Goal: Answer question/provide support: Share knowledge or assist other users

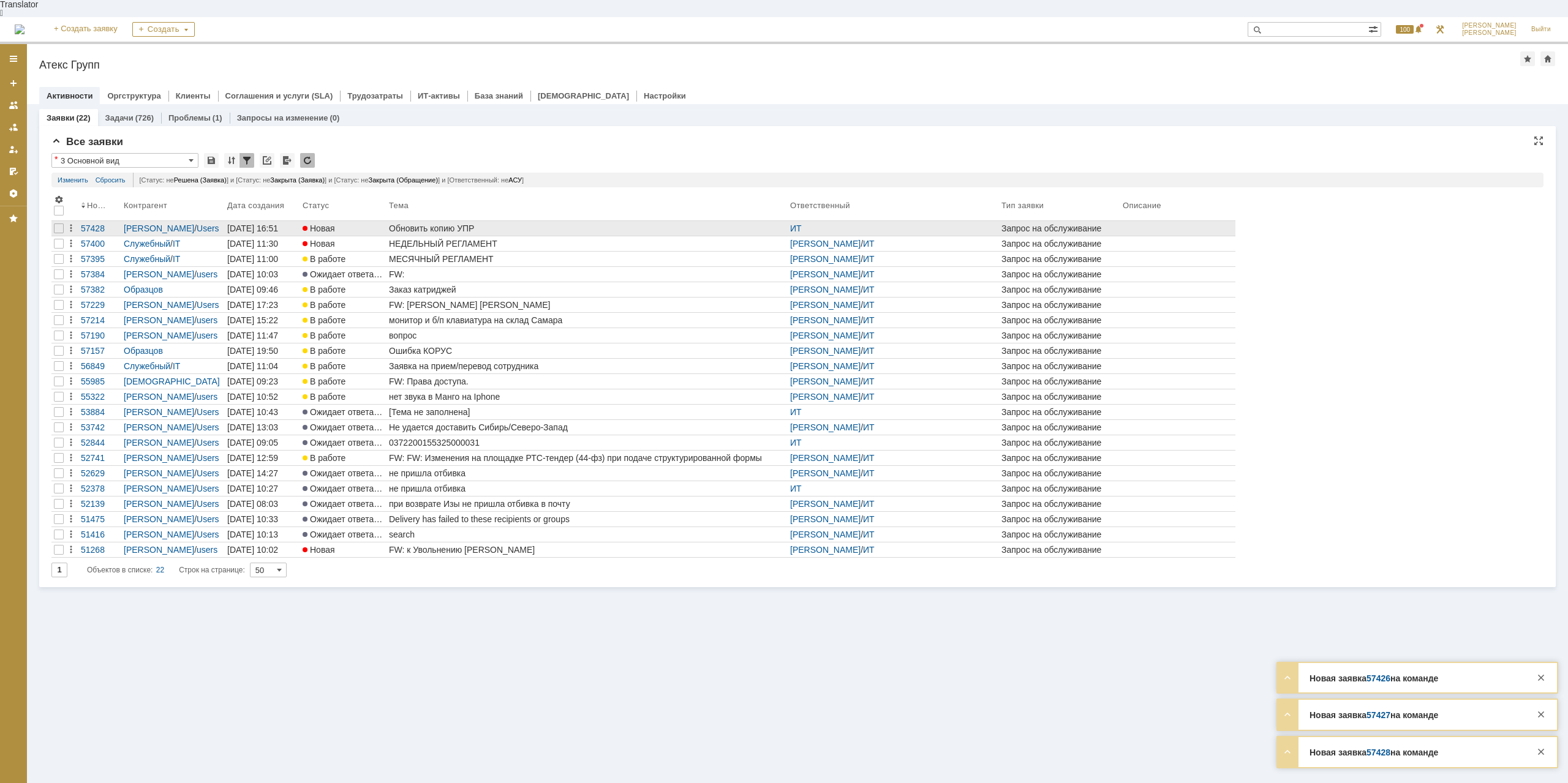
click at [409, 221] on link "Обновить копию УПР" at bounding box center [587, 228] width 401 height 14
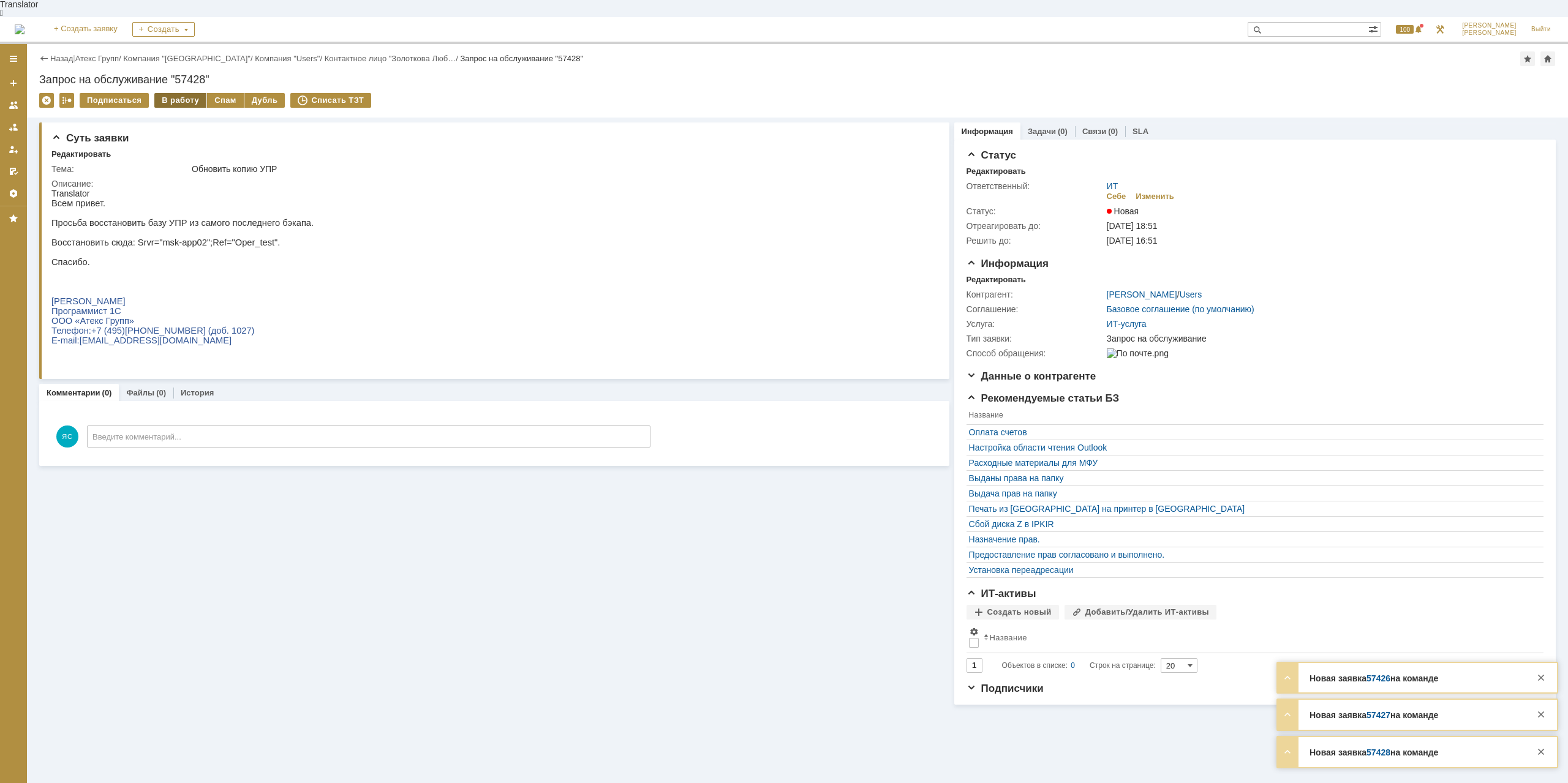
click at [178, 93] on div "В работу" at bounding box center [180, 100] width 52 height 14
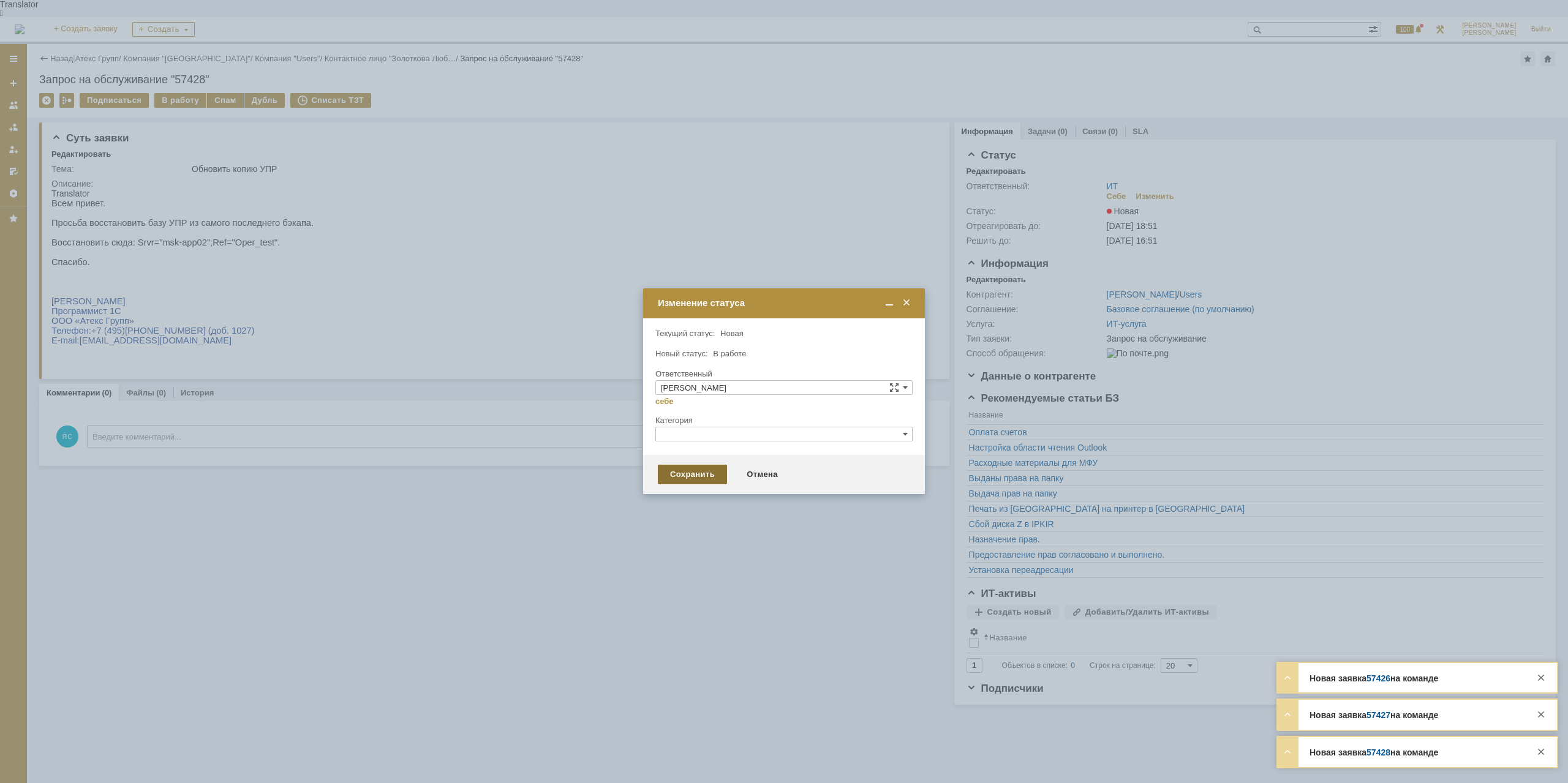
click at [706, 471] on div "Сохранить" at bounding box center [693, 474] width 70 height 19
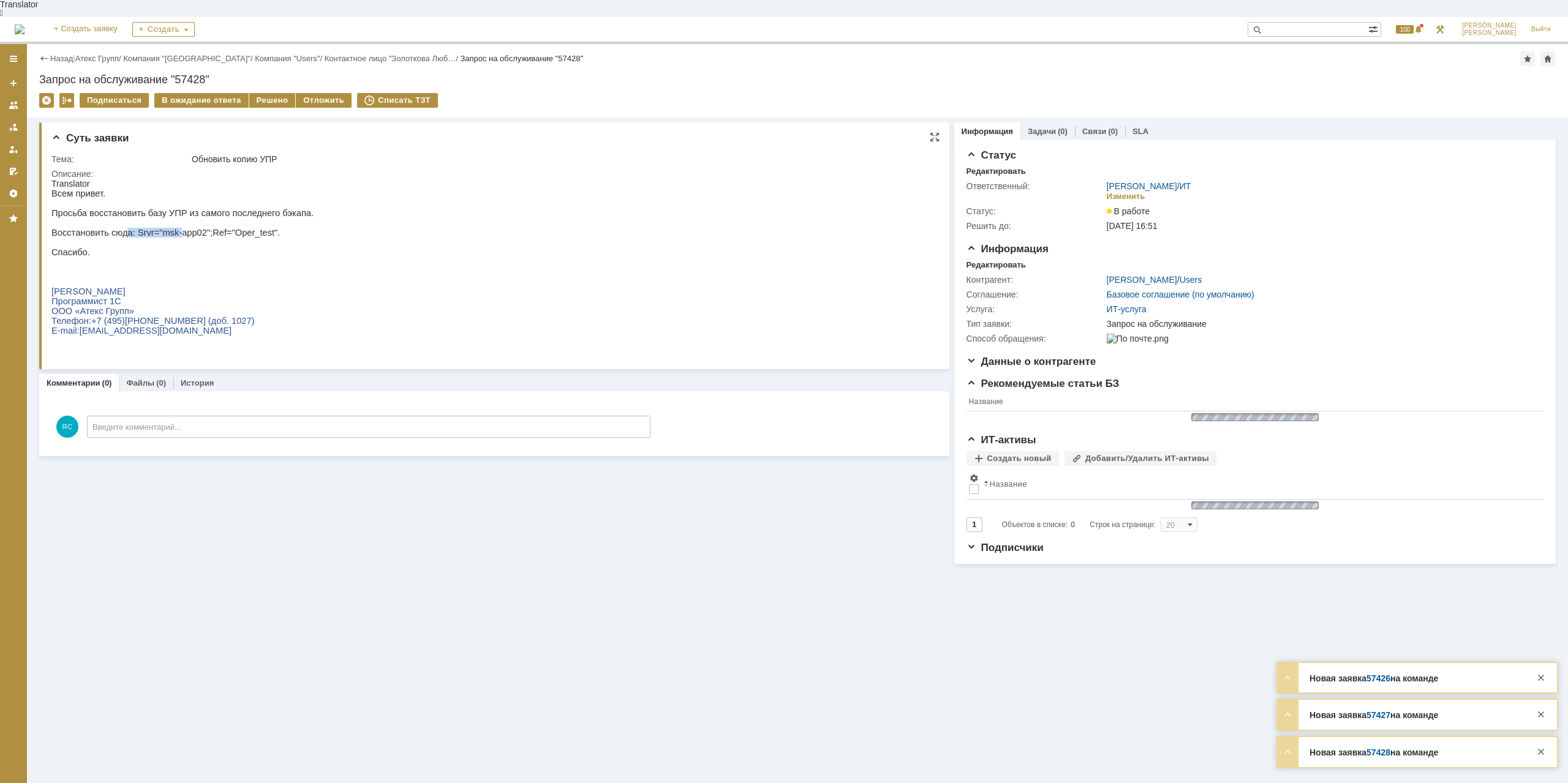
drag, startPoint x: 122, startPoint y: 230, endPoint x: 194, endPoint y: 230, distance: 72.0
click at [169, 229] on p "Восстановить сюда : Srvr="msk-app02";Ref="Oper_test"." at bounding box center [182, 233] width 262 height 10
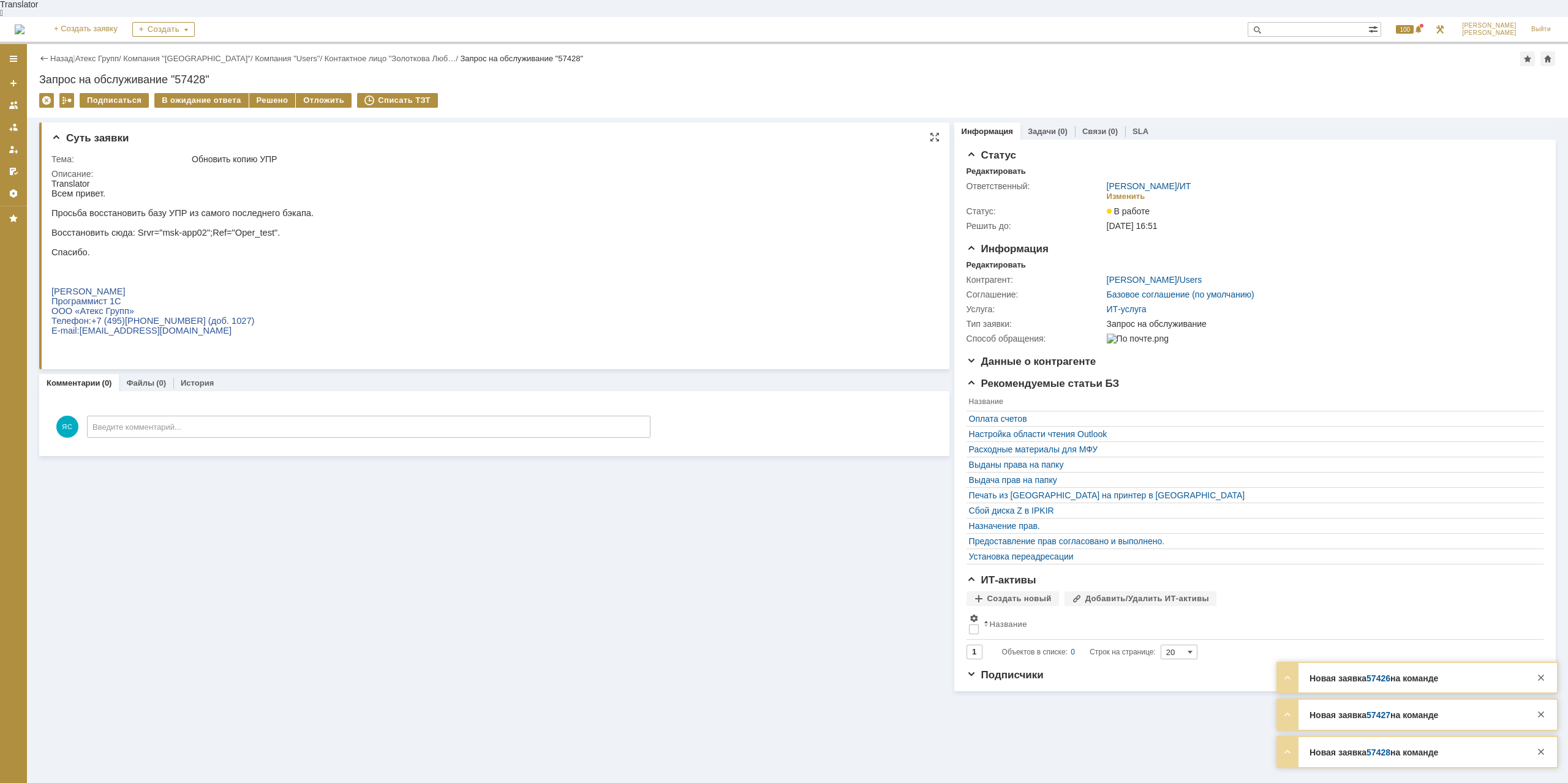
drag, startPoint x: 194, startPoint y: 230, endPoint x: 324, endPoint y: 260, distance: 133.4
click at [195, 230] on span ": Srvr="msk-app02";Ref="Oper_test"." at bounding box center [207, 233] width 148 height 10
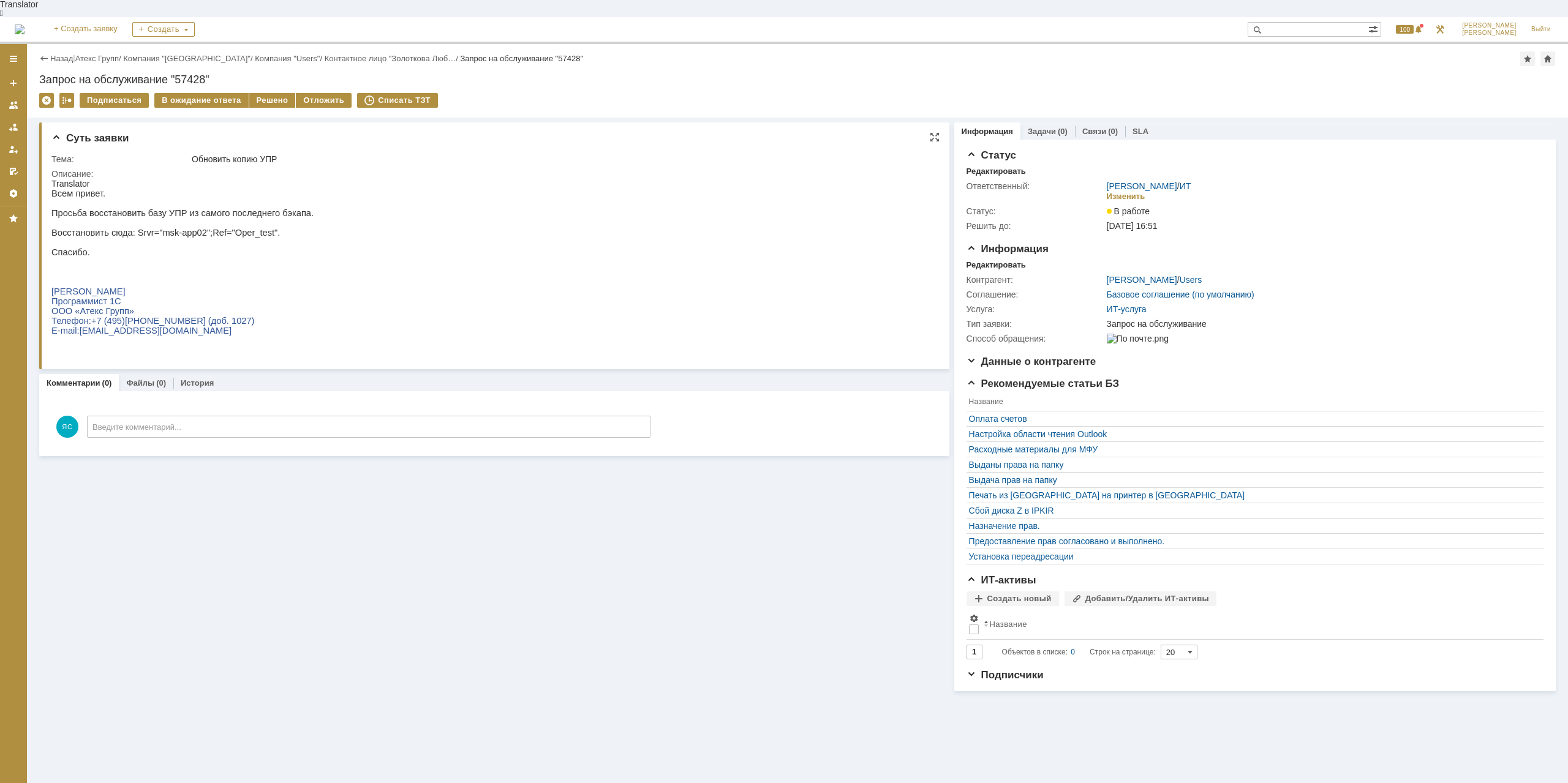
click at [225, 228] on span ": Srvr="msk-app02";Ref="Oper_test"." at bounding box center [207, 233] width 148 height 10
drag, startPoint x: 229, startPoint y: 227, endPoint x: 287, endPoint y: 233, distance: 58.3
click at [250, 229] on span ": Srvr="msk-app02";Ref="Oper_test"." at bounding box center [207, 233] width 148 height 10
click at [224, 233] on span ": Srvr="msk-app02";Ref="Oper_test"." at bounding box center [207, 233] width 148 height 10
drag, startPoint x: 155, startPoint y: 230, endPoint x: 200, endPoint y: 230, distance: 45.0
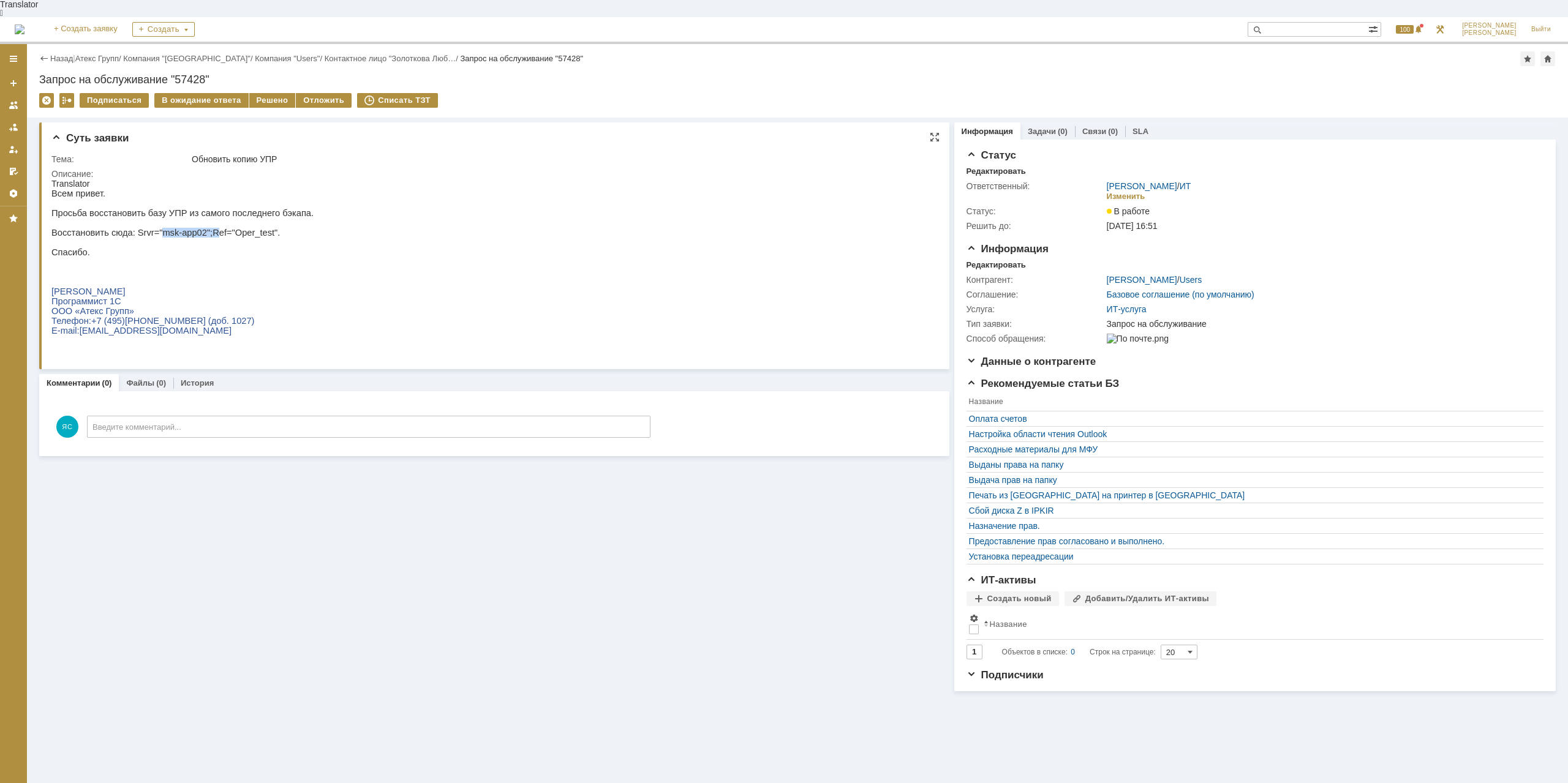
click at [200, 230] on span ": Srvr="msk-app02";Ref="Oper_test"." at bounding box center [207, 233] width 148 height 10
click at [204, 228] on span ": Srvr="msk-app02";Ref="Oper_test"." at bounding box center [207, 233] width 148 height 10
drag, startPoint x: 137, startPoint y: 228, endPoint x: 165, endPoint y: 227, distance: 28.0
click at [165, 228] on span ": Srvr="msk-app02";Ref="Oper_test"." at bounding box center [207, 233] width 148 height 10
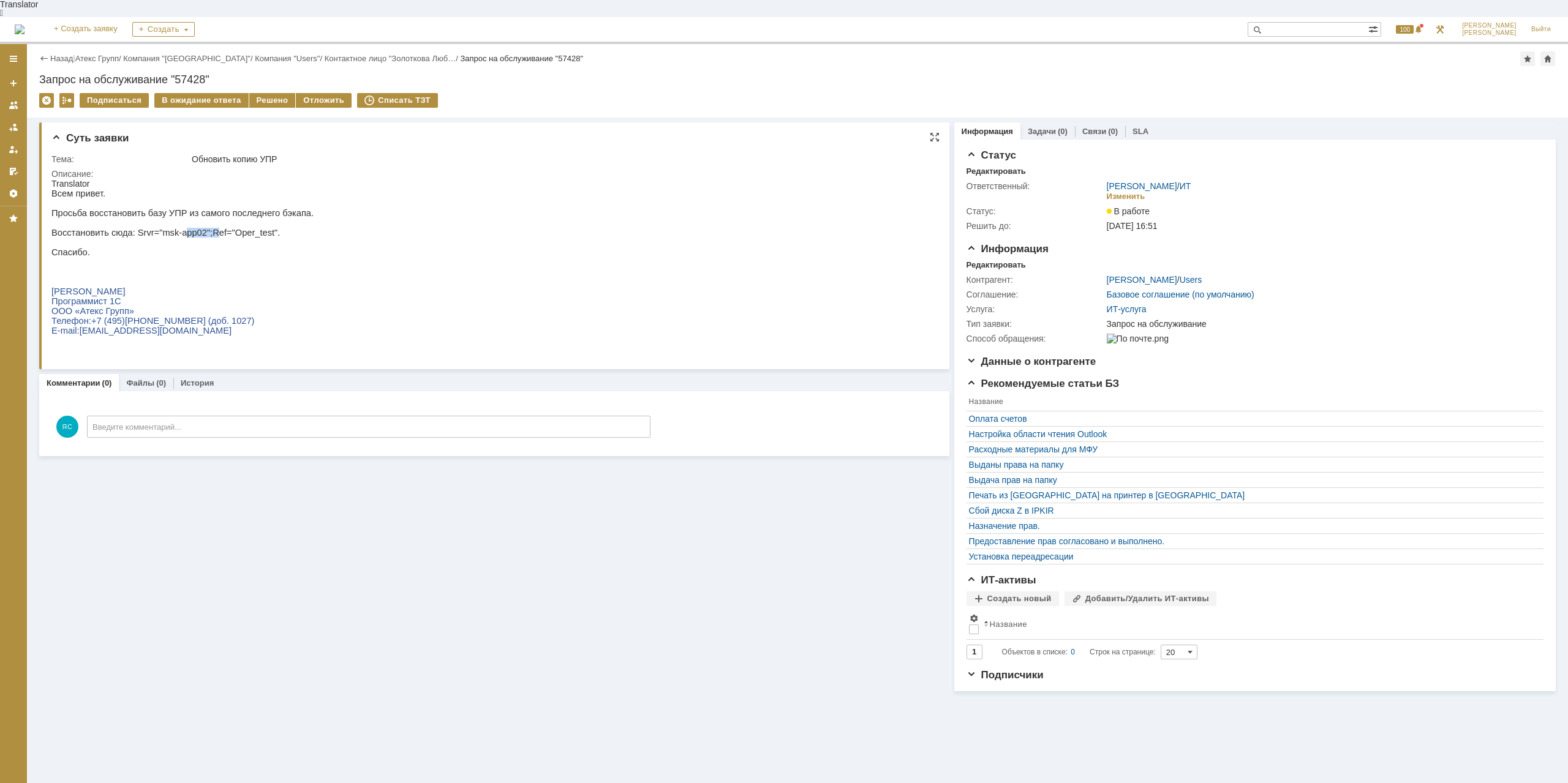
drag, startPoint x: 172, startPoint y: 226, endPoint x: 202, endPoint y: 226, distance: 30.0
click at [202, 228] on span ": Srvr="msk-app02";Ref="Oper_test"." at bounding box center [207, 233] width 148 height 10
drag, startPoint x: 168, startPoint y: 235, endPoint x: 210, endPoint y: 228, distance: 42.6
click at [210, 228] on div "Всем привет. Просьба восстановить базу УПР из самого последнего бэкапа. Восстан…" at bounding box center [182, 267] width 262 height 156
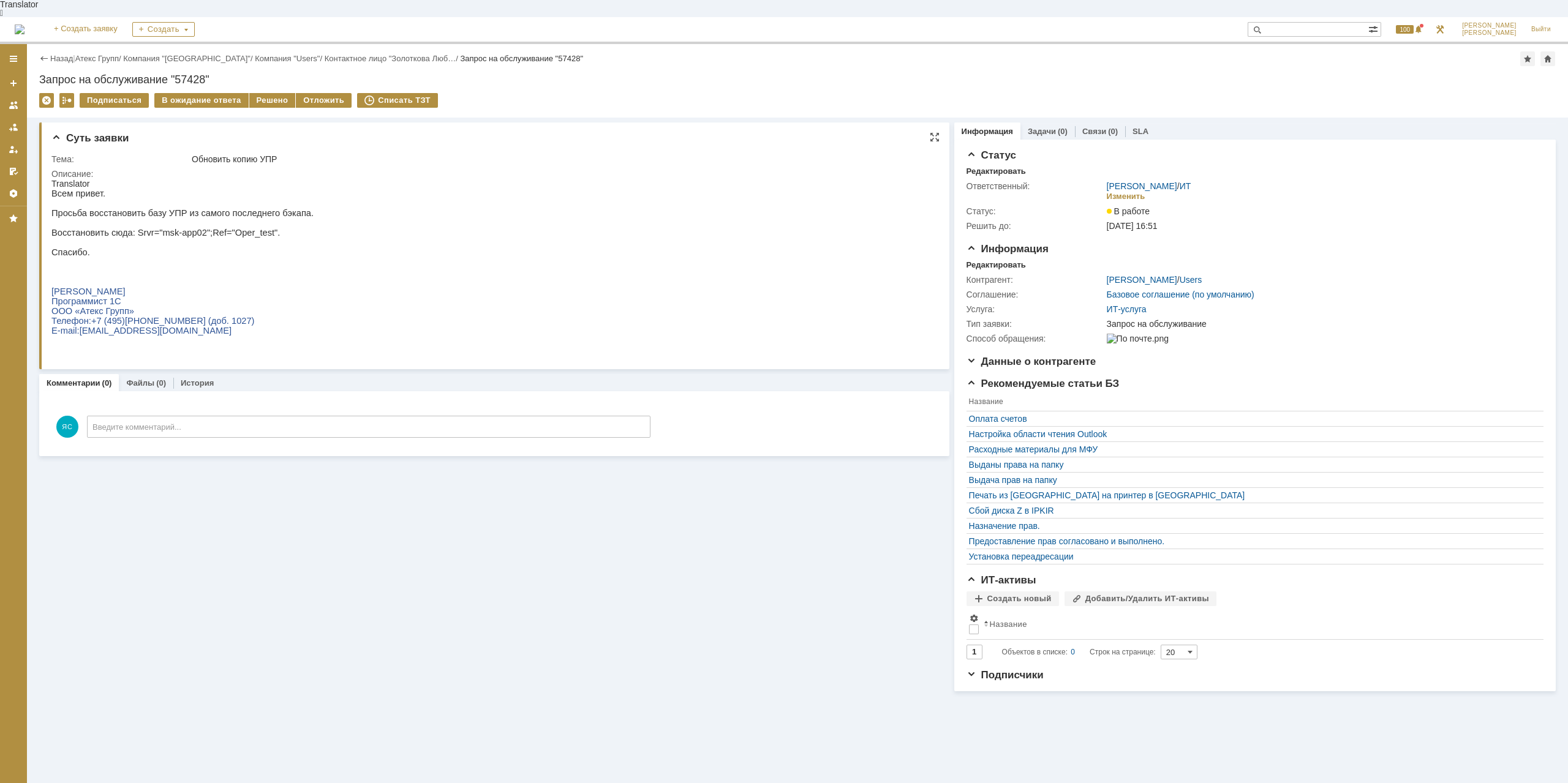
click at [210, 228] on span ": Srvr="msk-app02";Ref="Oper_test"." at bounding box center [207, 233] width 148 height 10
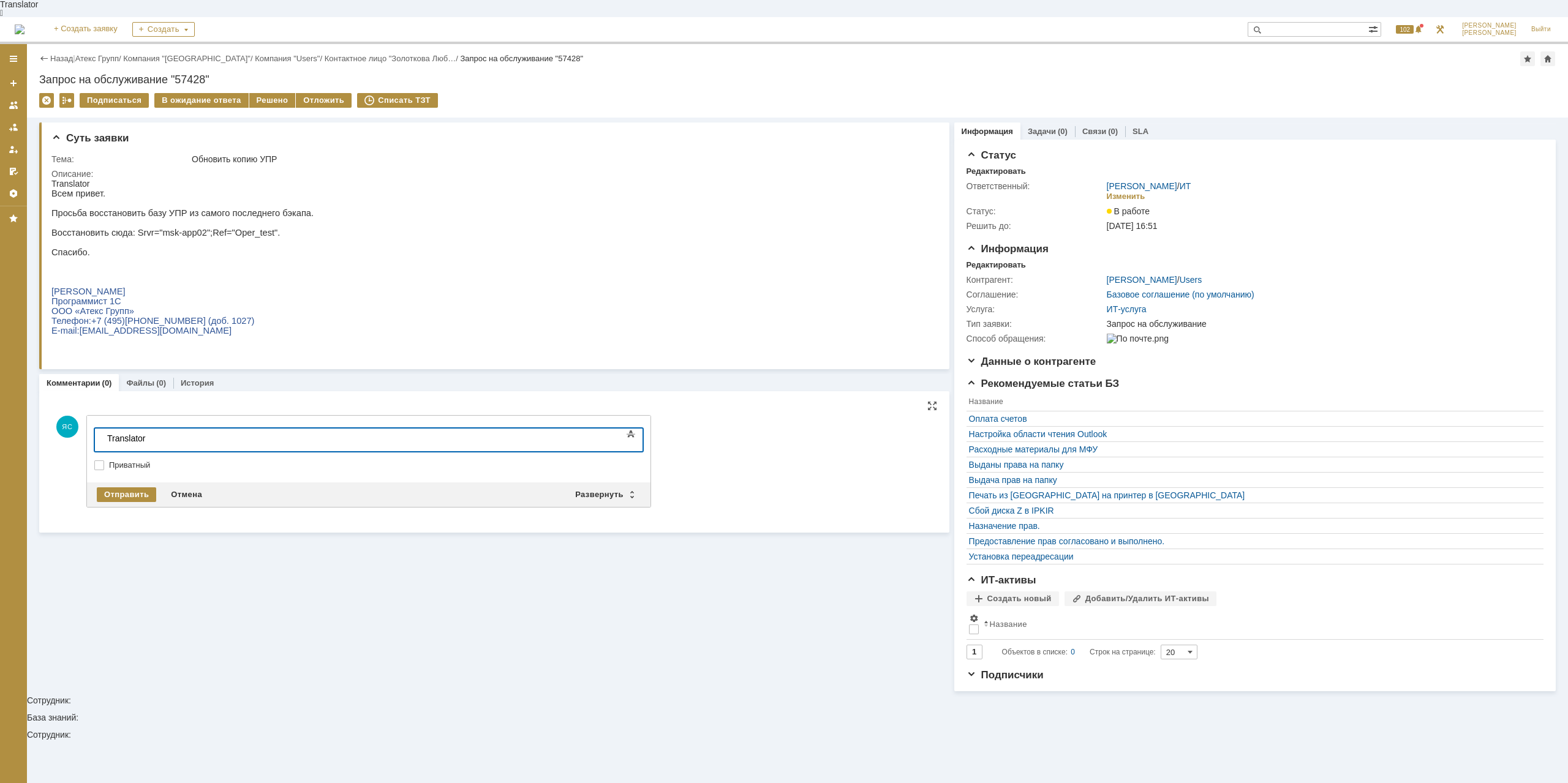
click at [190, 443] on div at bounding box center [194, 448] width 174 height 10
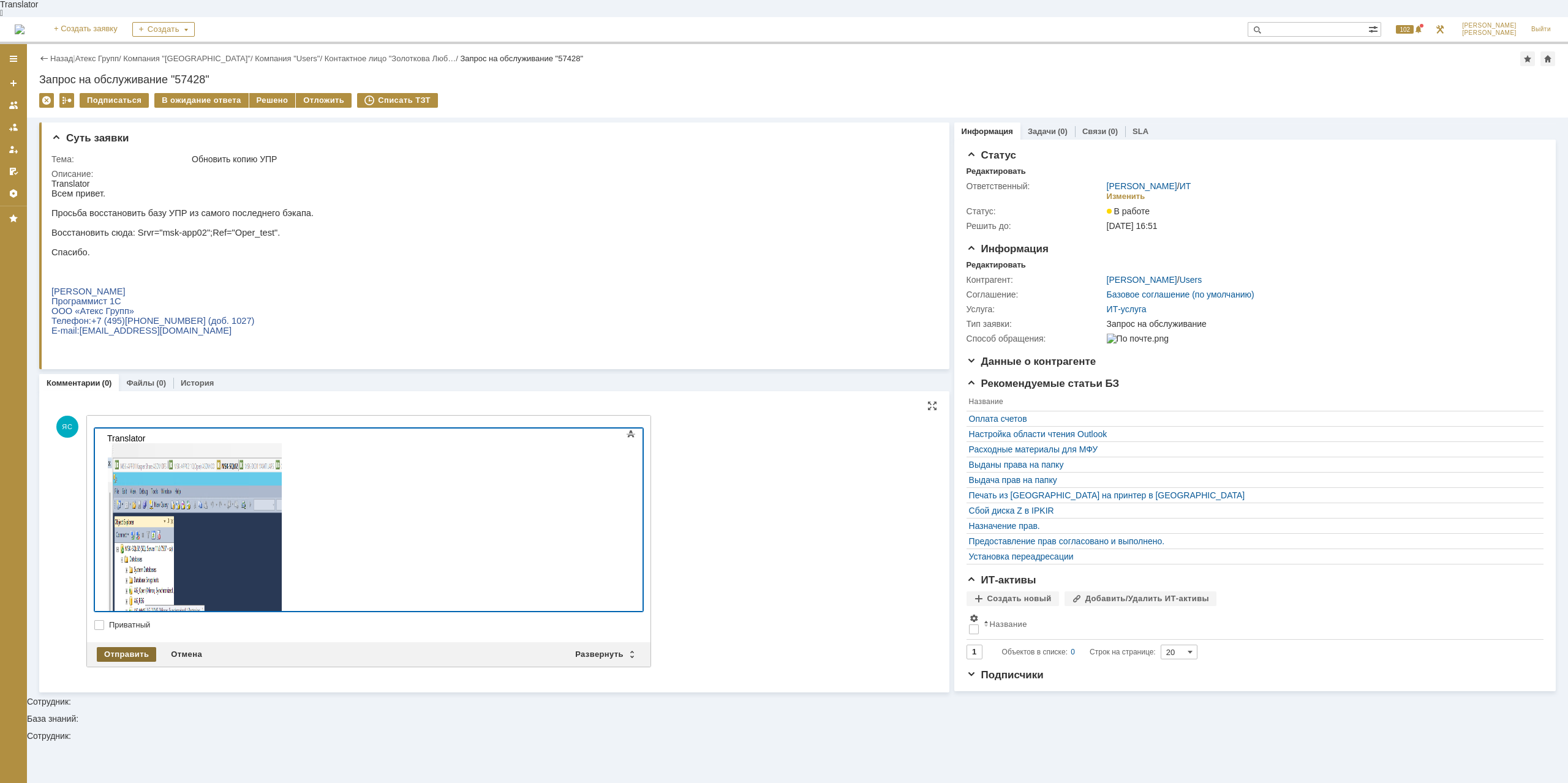
click at [125, 647] on div "Отправить" at bounding box center [126, 654] width 59 height 14
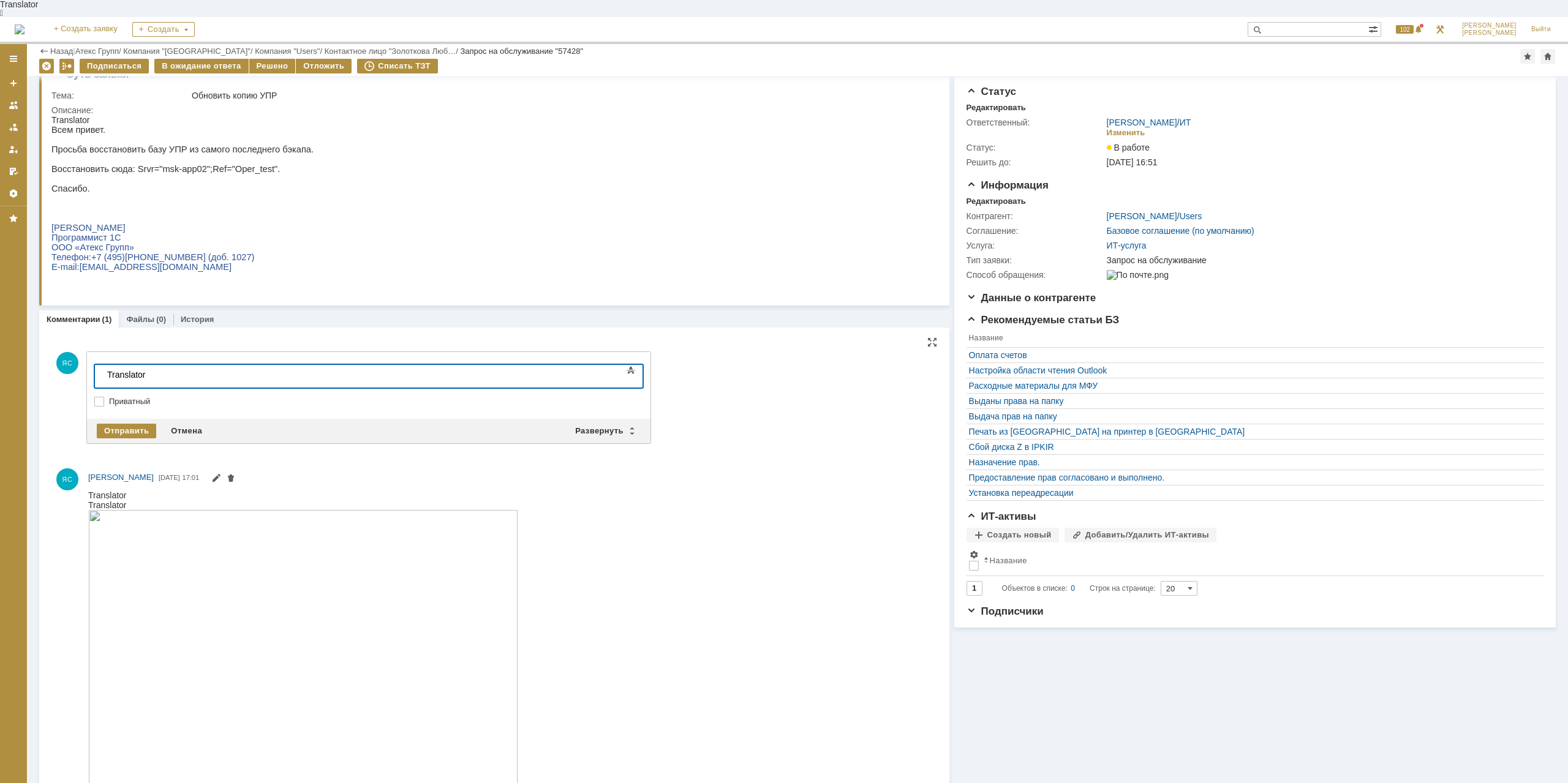
scroll to position [97, 0]
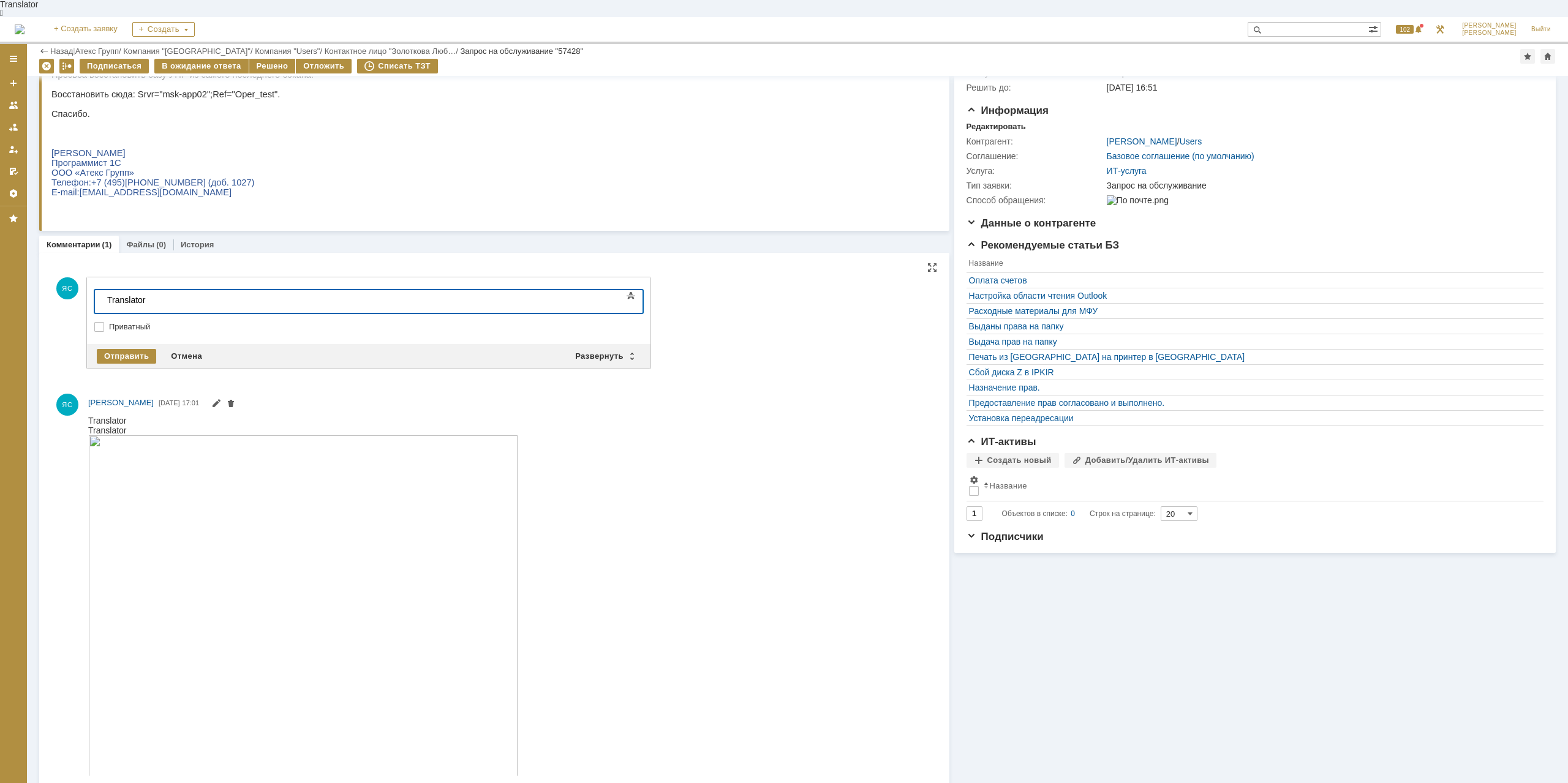
click at [649, 532] on html "Translator Translator" at bounding box center [510, 605] width 843 height 379
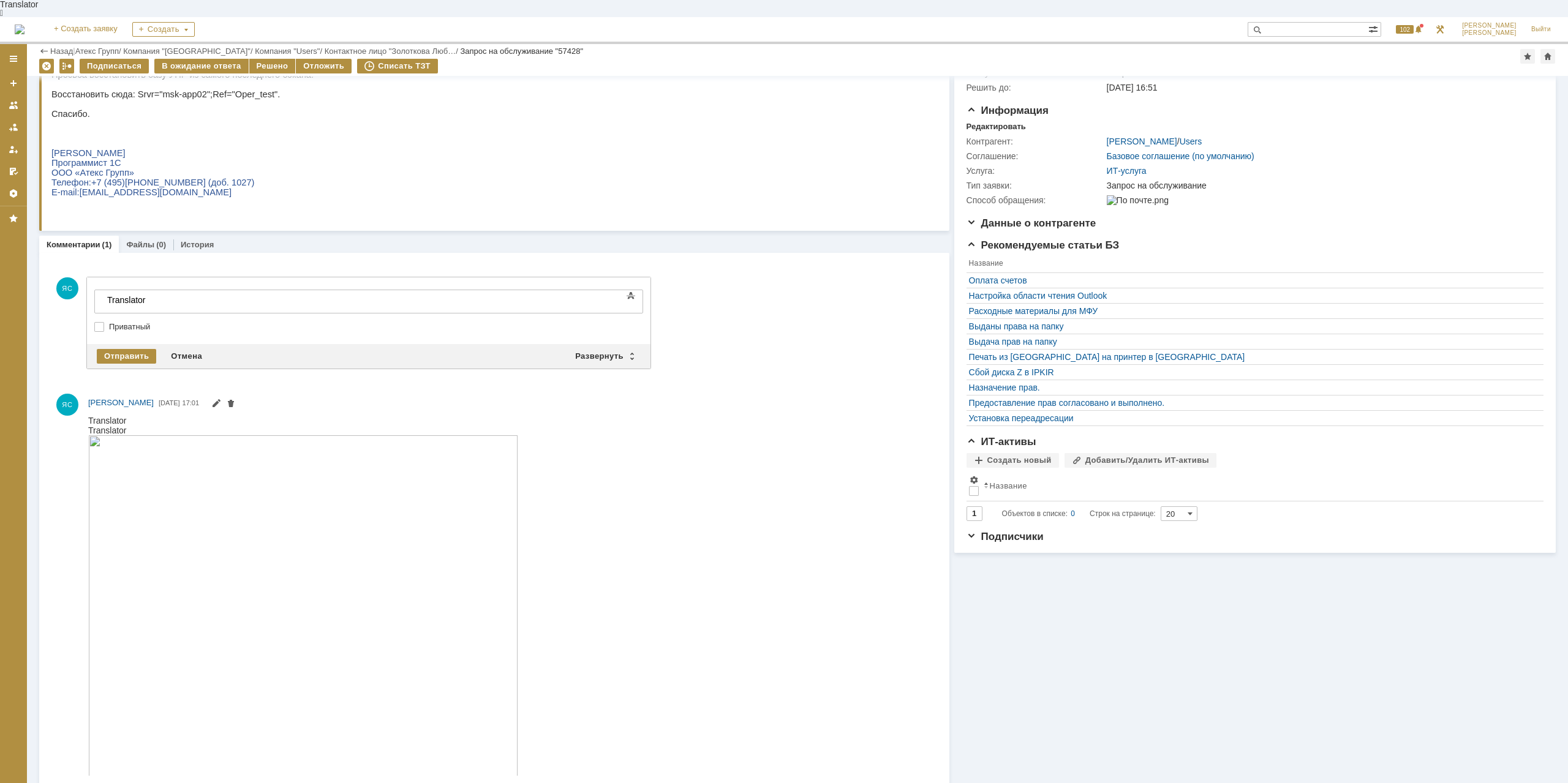
click at [490, 286] on div "Текст" at bounding box center [369, 288] width 549 height 4
click at [281, 305] on div at bounding box center [194, 310] width 174 height 10
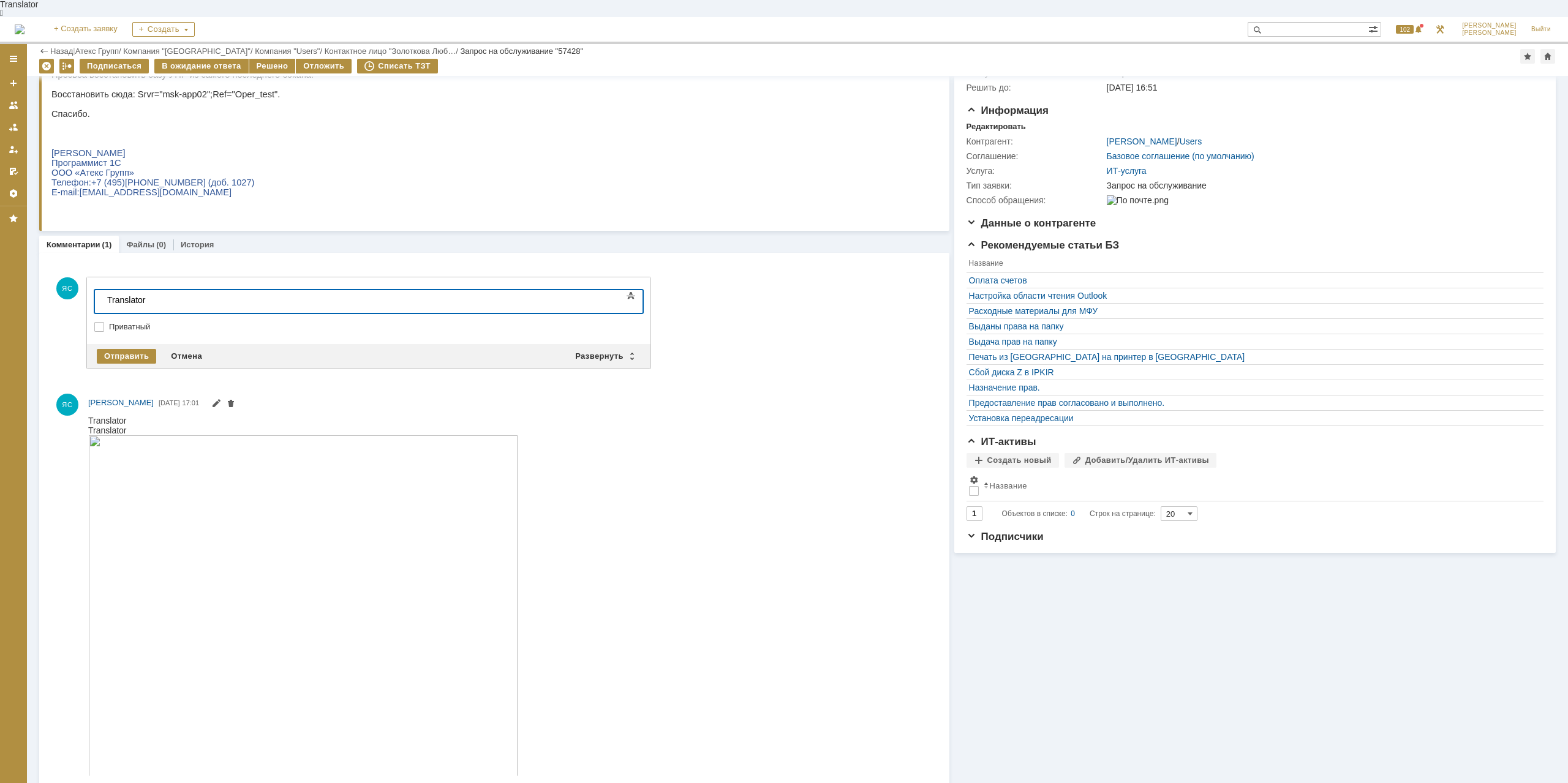
click at [681, 463] on html "Translator Translator" at bounding box center [510, 605] width 843 height 379
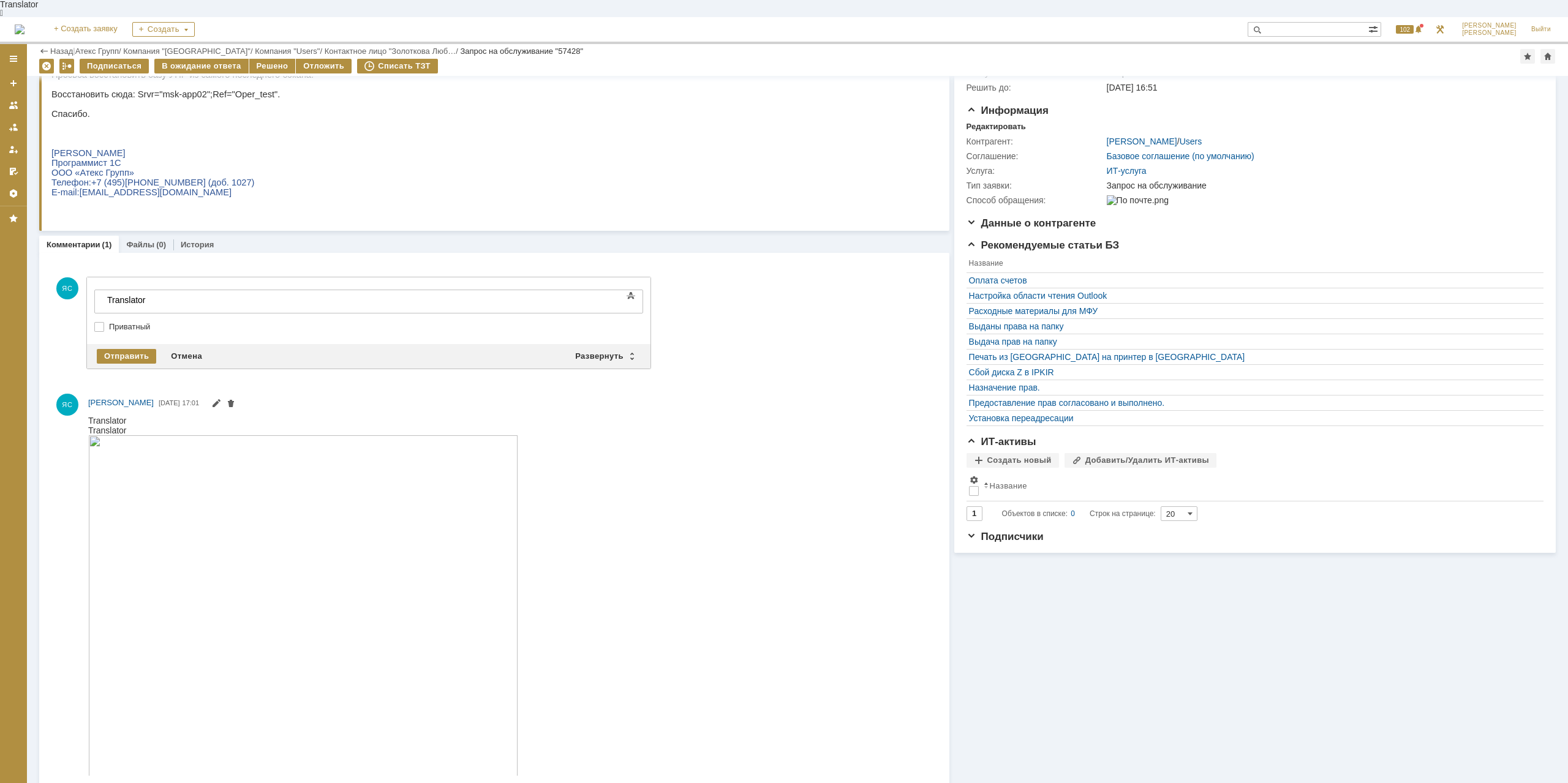
click at [652, 528] on html "Translator Translator" at bounding box center [510, 605] width 843 height 379
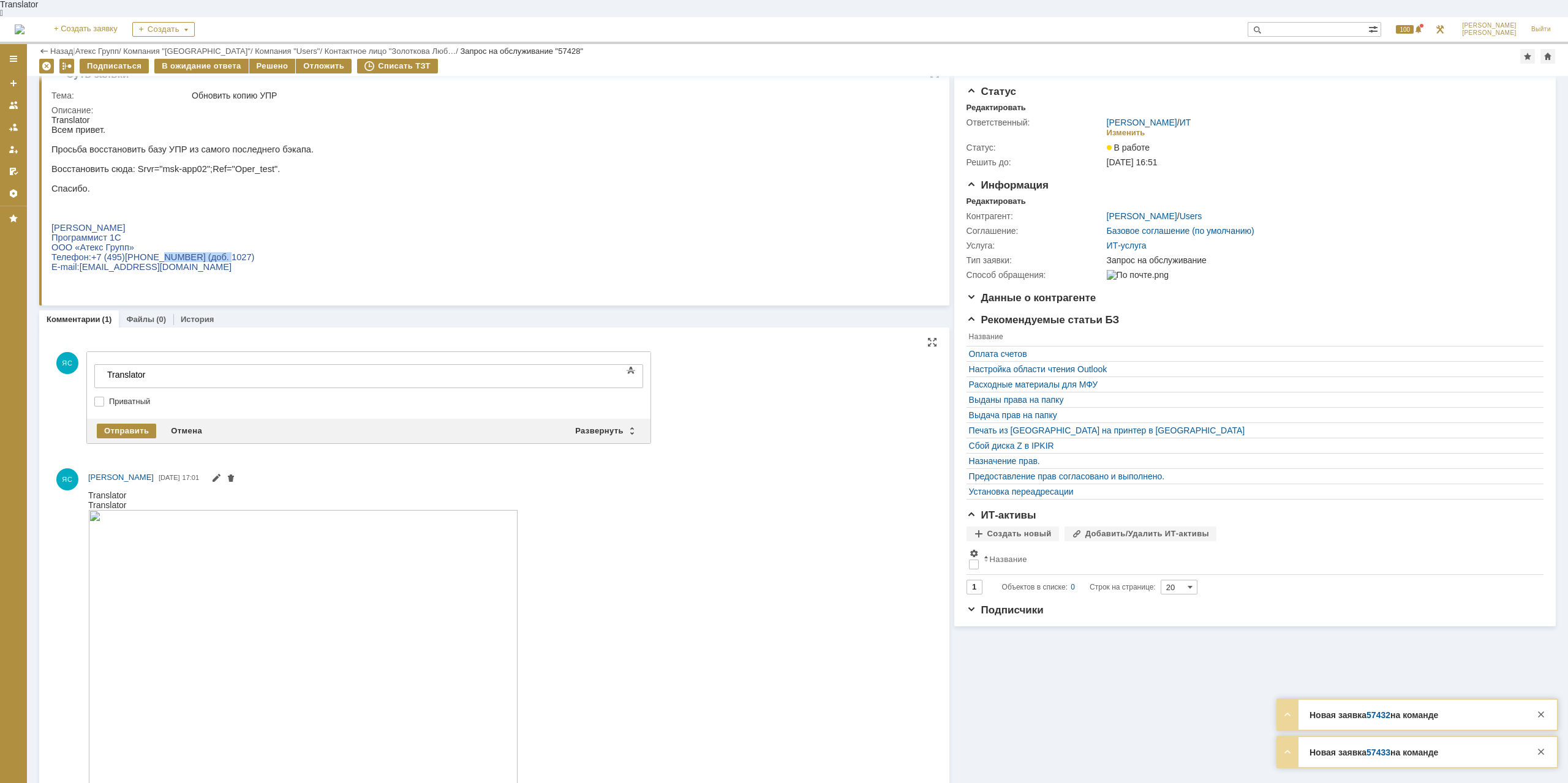
drag, startPoint x: 146, startPoint y: 260, endPoint x: 197, endPoint y: 260, distance: 51.0
click at [197, 260] on span "374-57-09 (доб. 1027)" at bounding box center [190, 257] width 130 height 10
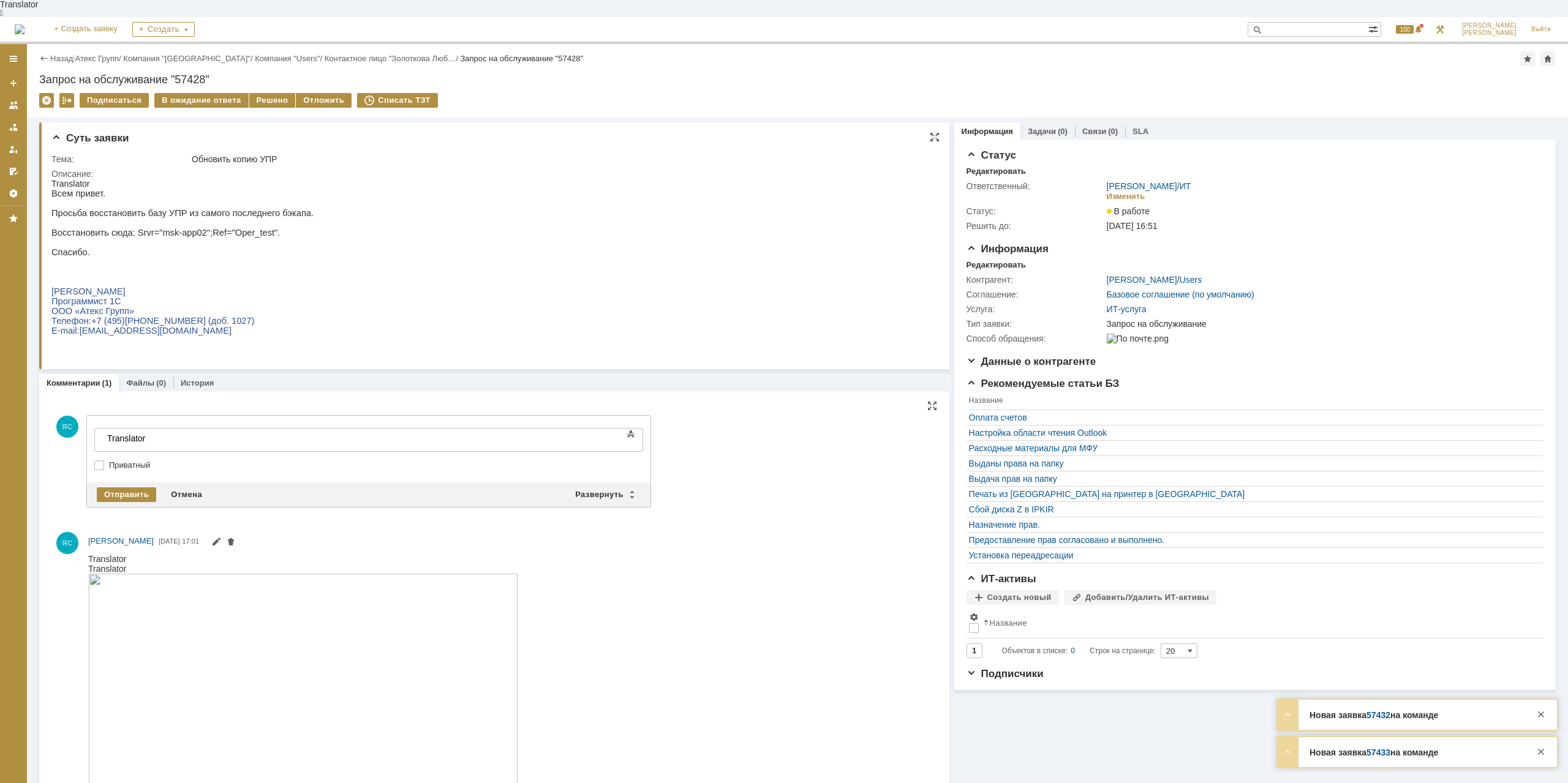
click at [232, 228] on span ": Srvr="msk-app02";Ref="Oper_test"." at bounding box center [207, 233] width 148 height 10
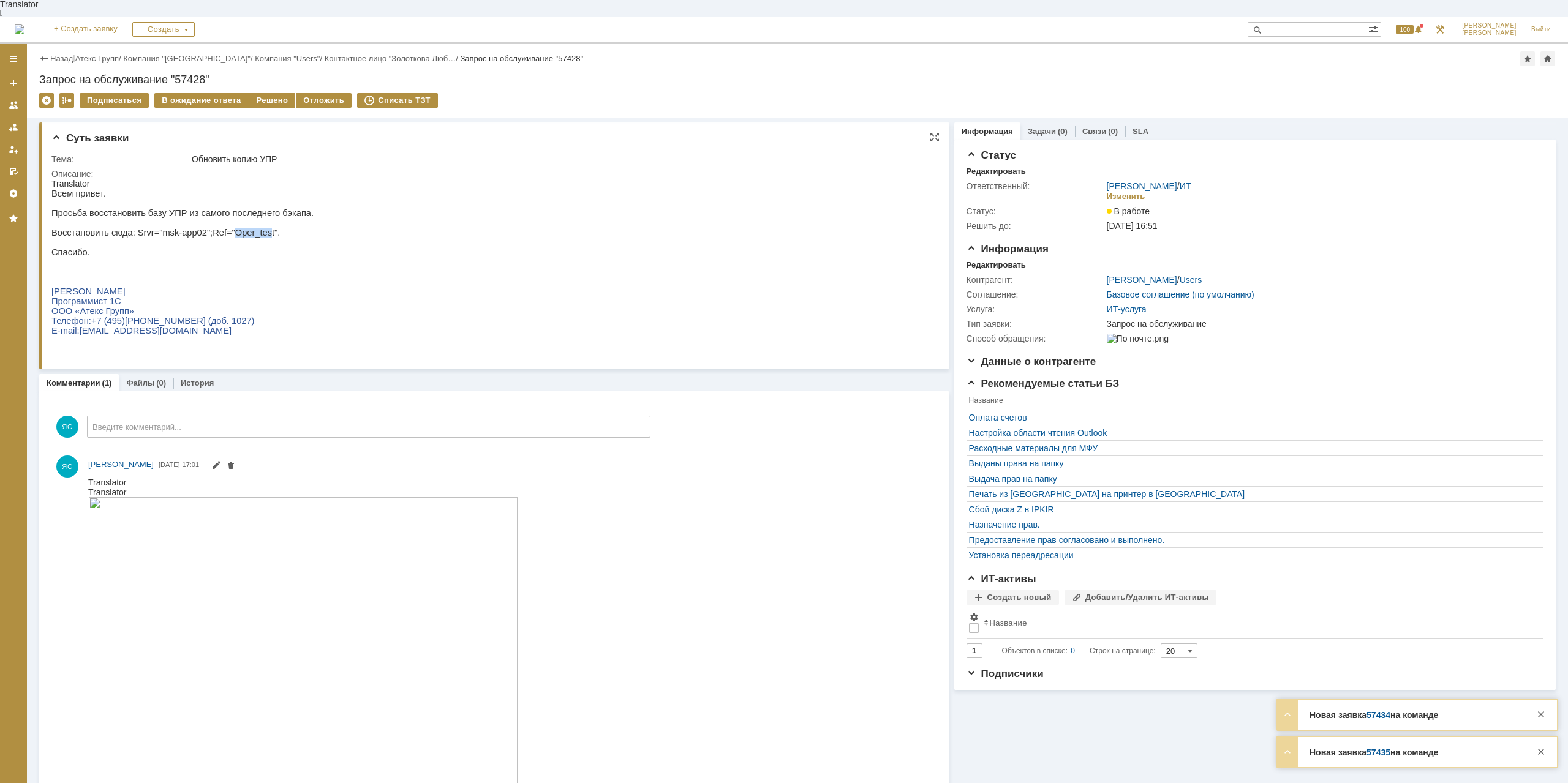
drag, startPoint x: 217, startPoint y: 231, endPoint x: 250, endPoint y: 230, distance: 33.0
click at [250, 230] on span ": Srvr="msk-app02";Ref="Oper_test"." at bounding box center [207, 233] width 148 height 10
